Goal: Information Seeking & Learning: Learn about a topic

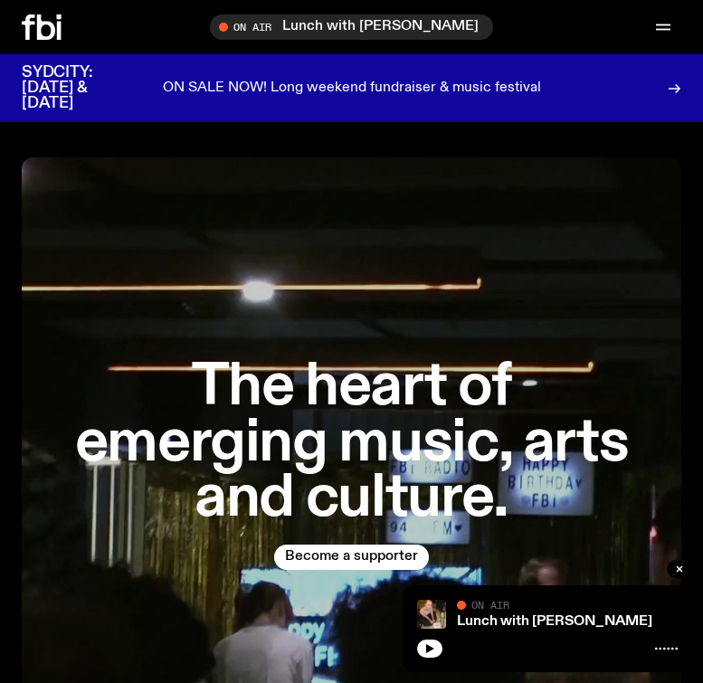
scroll to position [554, 0]
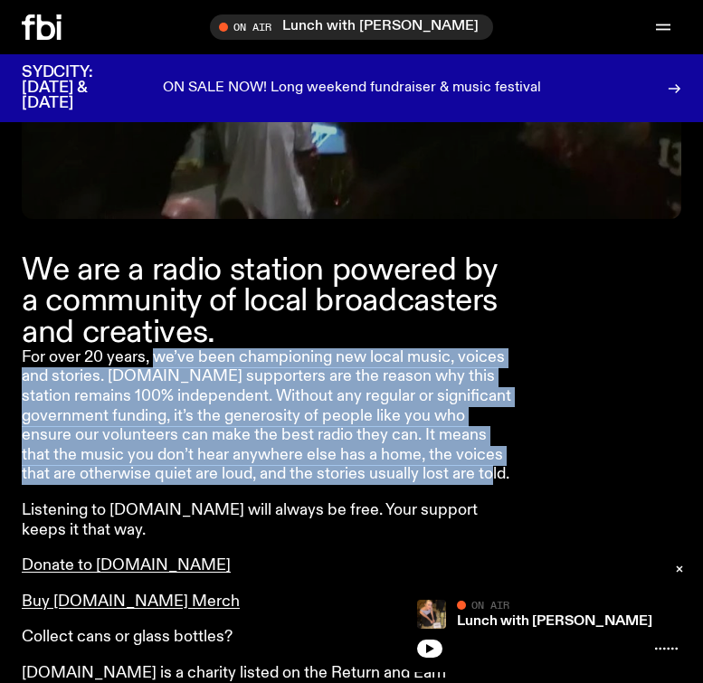
drag, startPoint x: 151, startPoint y: 360, endPoint x: 223, endPoint y: 497, distance: 155.0
click at [223, 485] on p "For over 20 years, we’ve been championing new local music, voices and stories. …" at bounding box center [267, 416] width 491 height 137
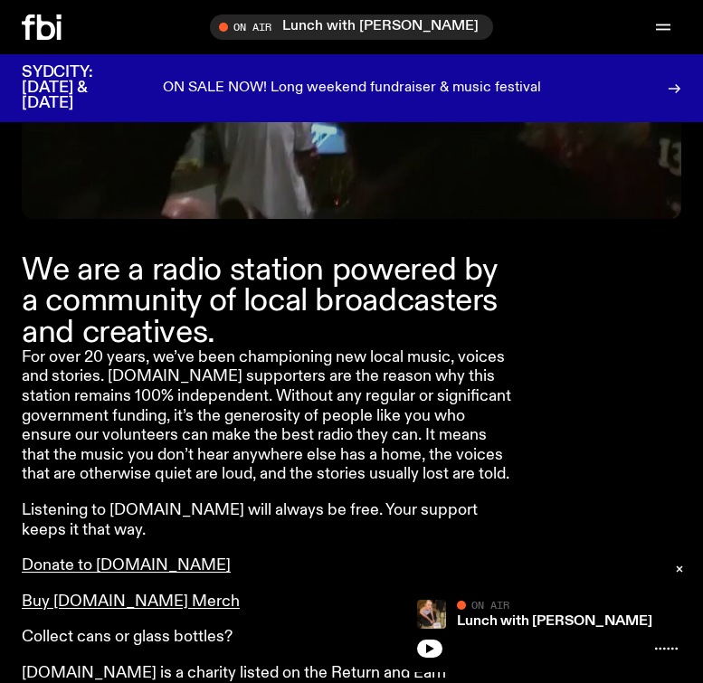
click at [149, 400] on p "For over 20 years, we’ve been championing new local music, voices and stories. …" at bounding box center [267, 416] width 491 height 137
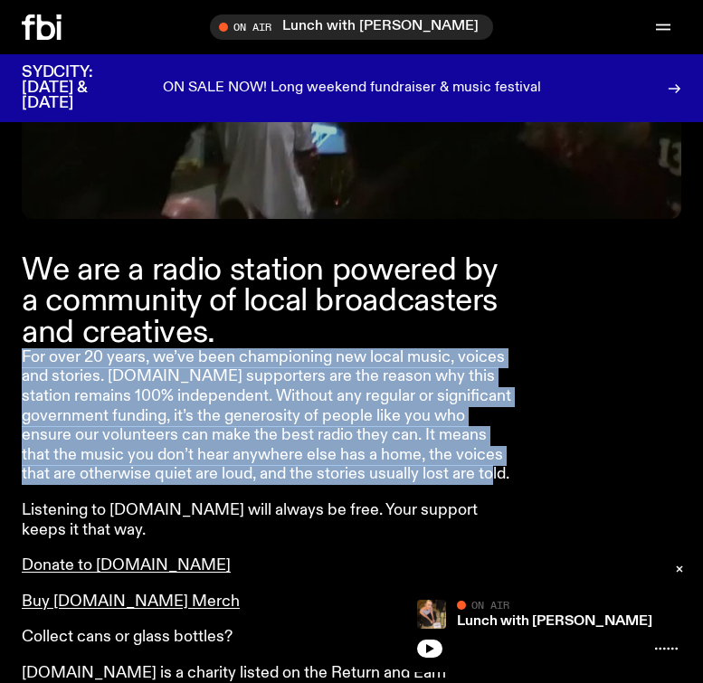
drag, startPoint x: 24, startPoint y: 355, endPoint x: 183, endPoint y: 502, distance: 216.3
click at [183, 485] on p "For over 20 years, we’ve been championing new local music, voices and stories. …" at bounding box center [267, 416] width 491 height 137
copy p "For over 20 years, we’ve been championing new local music, voices and stories. …"
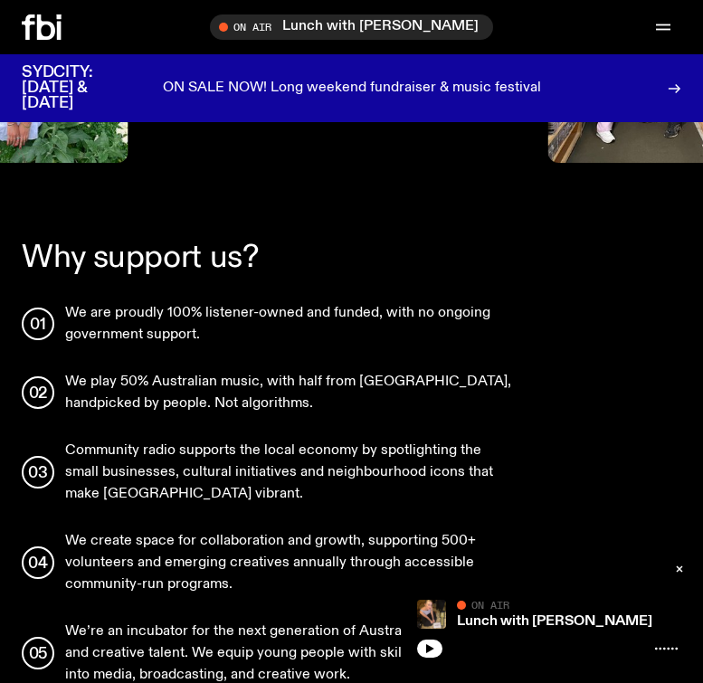
scroll to position [1662, 0]
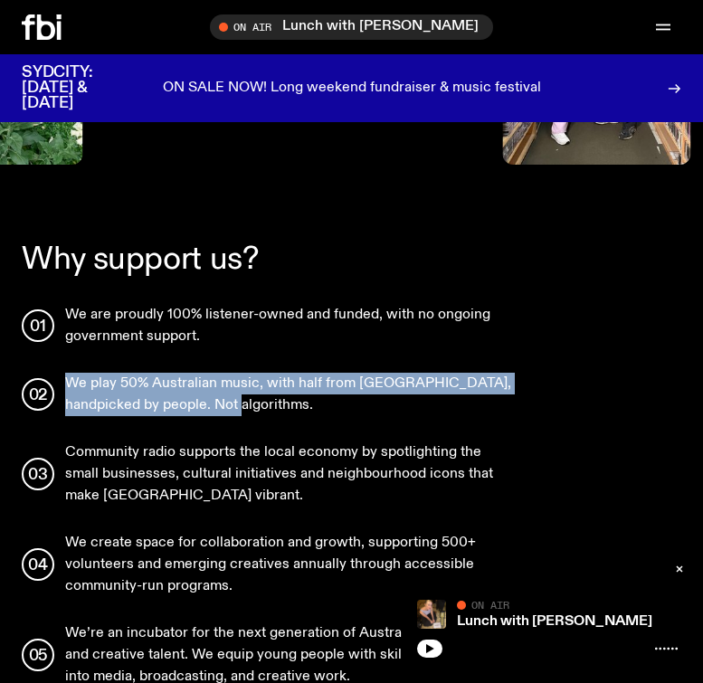
drag, startPoint x: 225, startPoint y: 408, endPoint x: 71, endPoint y: 364, distance: 160.9
click at [71, 364] on ul "We are proudly 100% listener-owned and funded, with no ongoing government suppo…" at bounding box center [267, 655] width 491 height 702
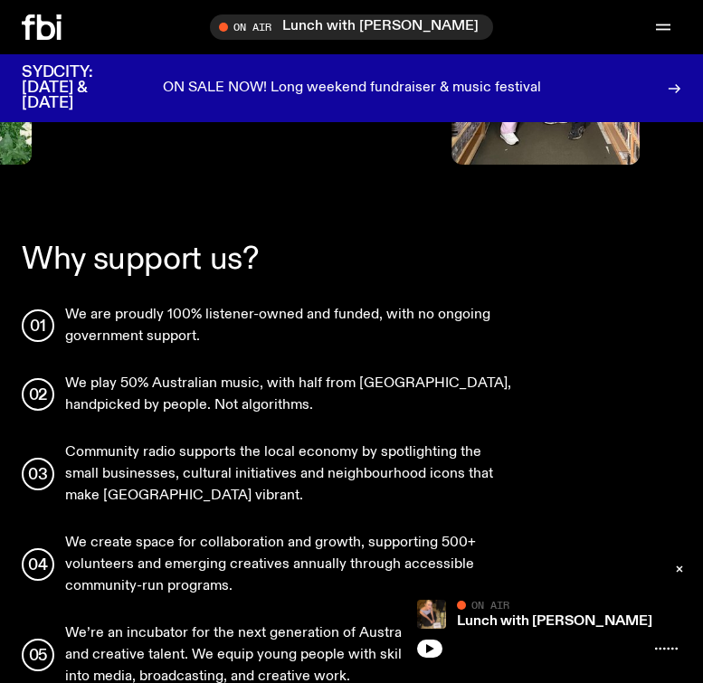
click at [241, 337] on p "We are proudly 100% listener-owned and funded, with no ongoing government suppo…" at bounding box center [289, 325] width 448 height 43
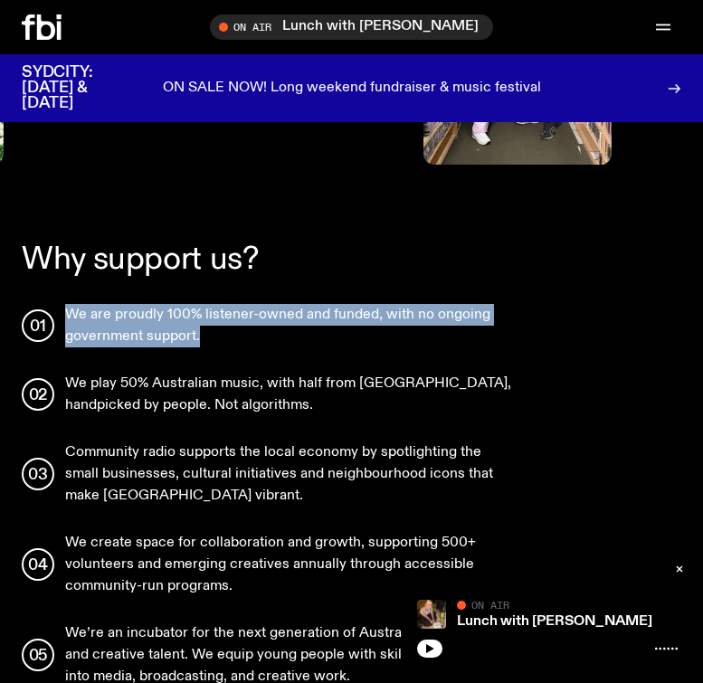
drag, startPoint x: 225, startPoint y: 341, endPoint x: 71, endPoint y: 315, distance: 156.0
click at [71, 315] on p "We are proudly 100% listener-owned and funded, with no ongoing government suppo…" at bounding box center [289, 325] width 448 height 43
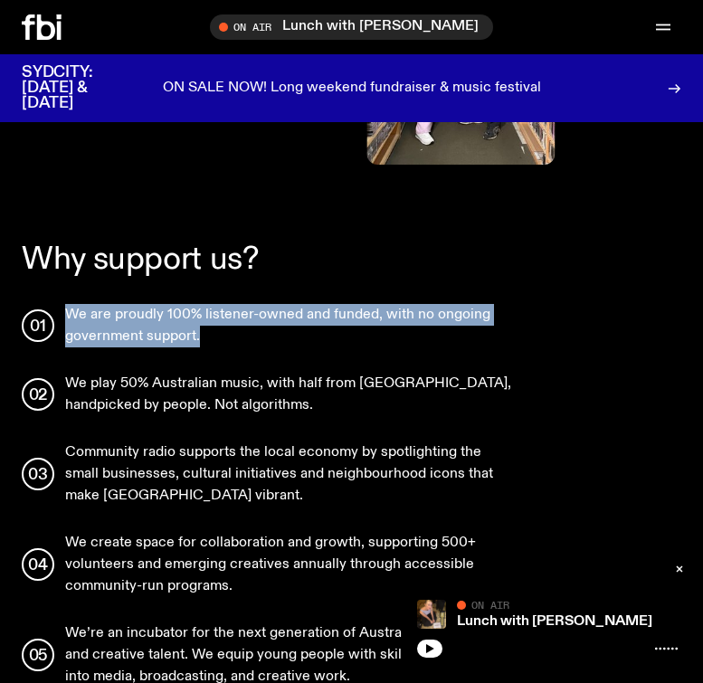
copy p "We are proudly 100% listener-owned and funded, with no ongoing government suppo…"
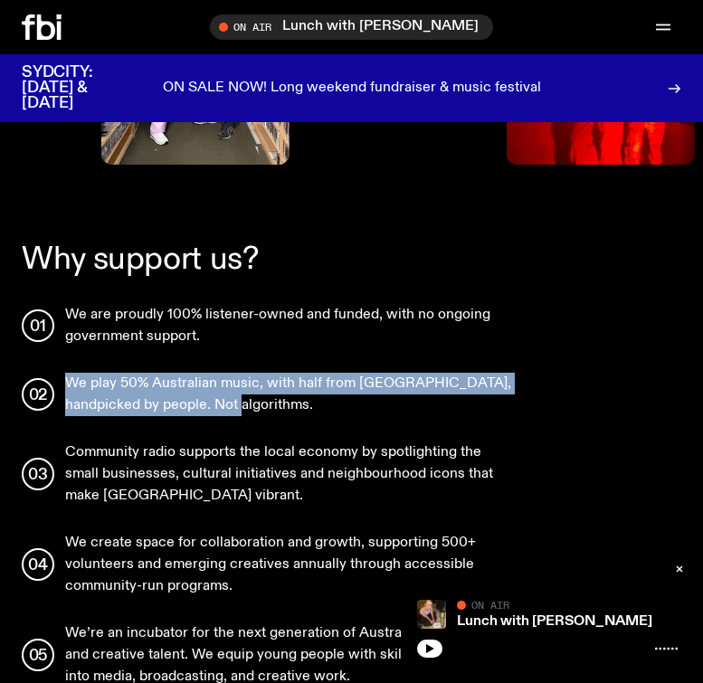
drag, startPoint x: 260, startPoint y: 405, endPoint x: 66, endPoint y: 382, distance: 195.0
click at [66, 382] on p "We play 50% Australian music, with half from [GEOGRAPHIC_DATA], handpicked by p…" at bounding box center [289, 394] width 448 height 43
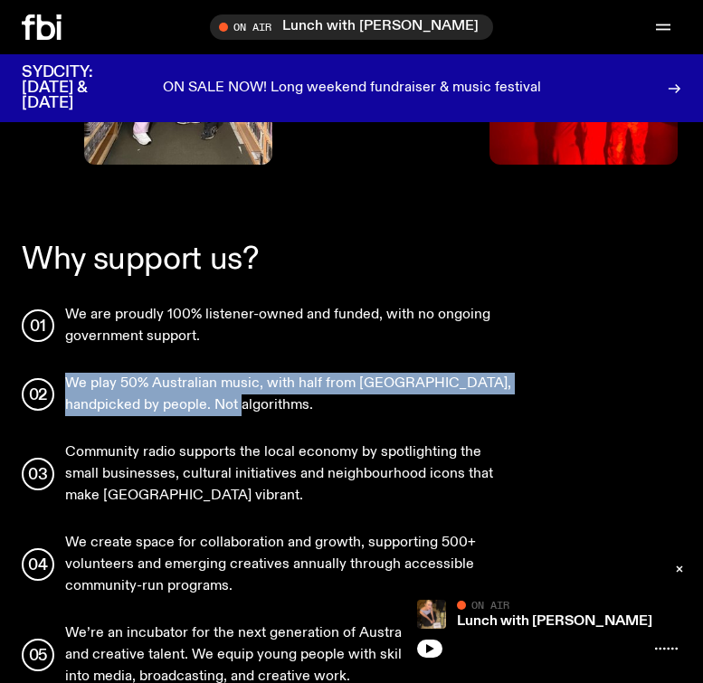
copy p "We play 50% Australian music, with half from [GEOGRAPHIC_DATA], handpicked by p…"
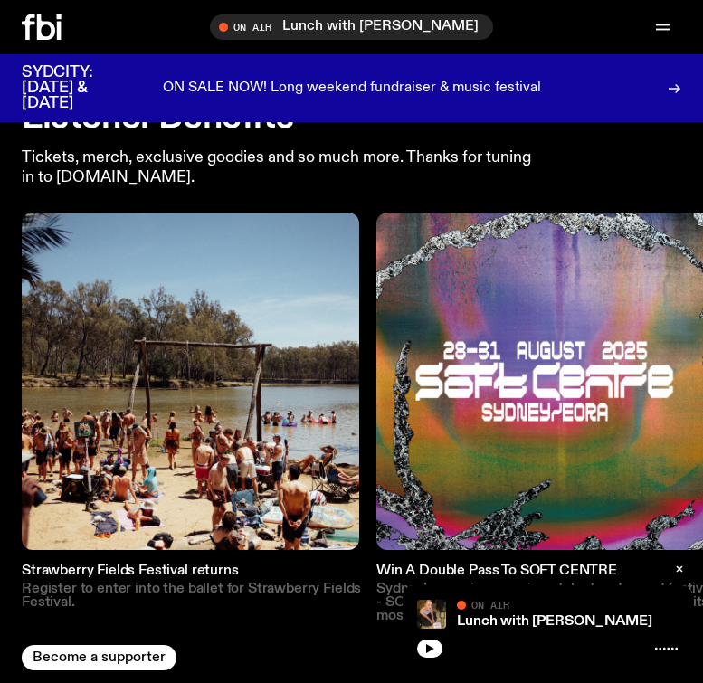
scroll to position [2919, 0]
